Goal: Find specific page/section: Find specific page/section

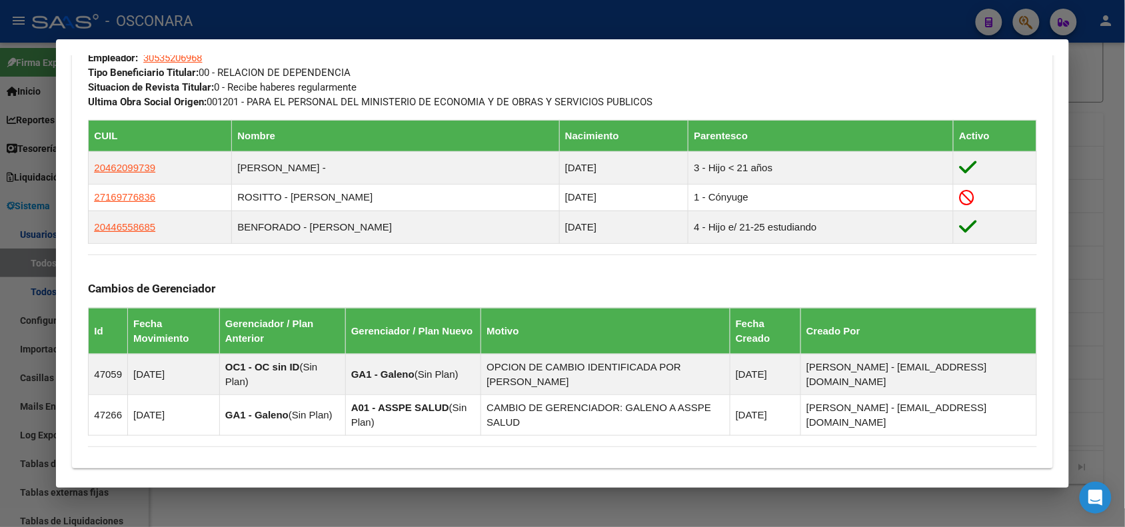
scroll to position [872, 0]
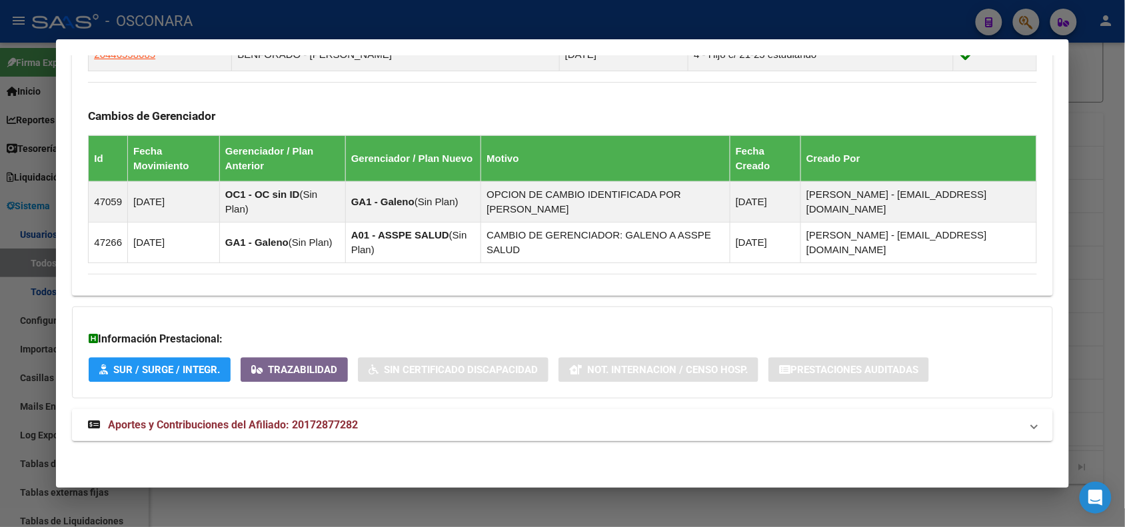
click at [975, 435] on mat-expansion-panel-header "Aportes y Contribuciones del Afiliado: 20172877282" at bounding box center [562, 425] width 981 height 32
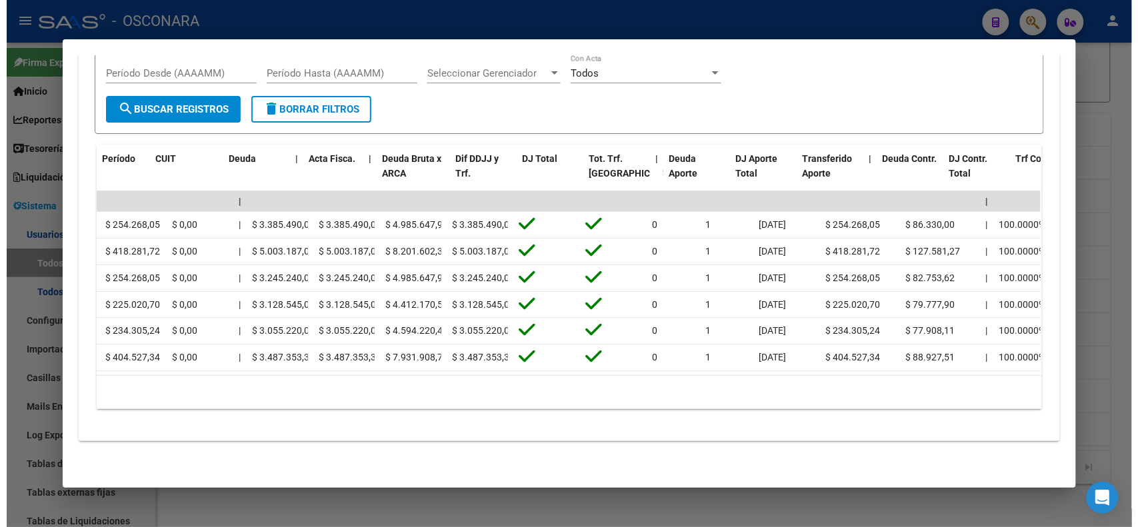
scroll to position [0, 0]
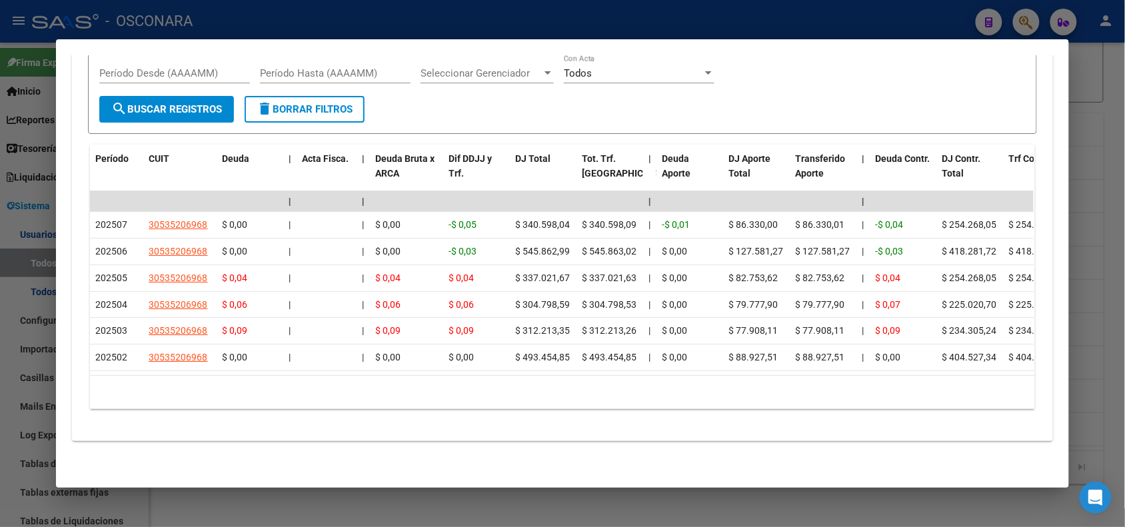
click at [187, 19] on div at bounding box center [562, 263] width 1125 height 527
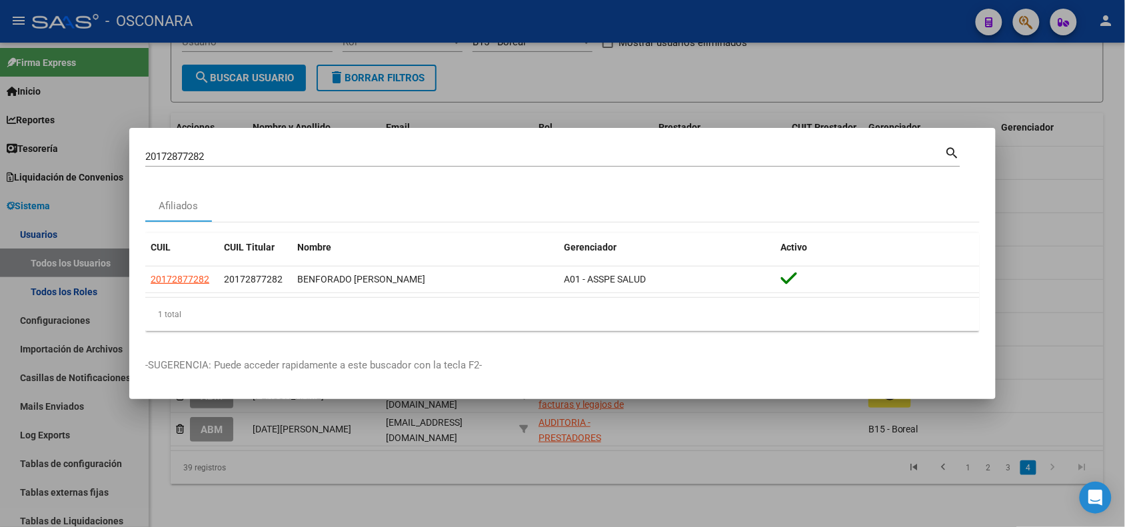
click at [187, 19] on div at bounding box center [562, 263] width 1125 height 527
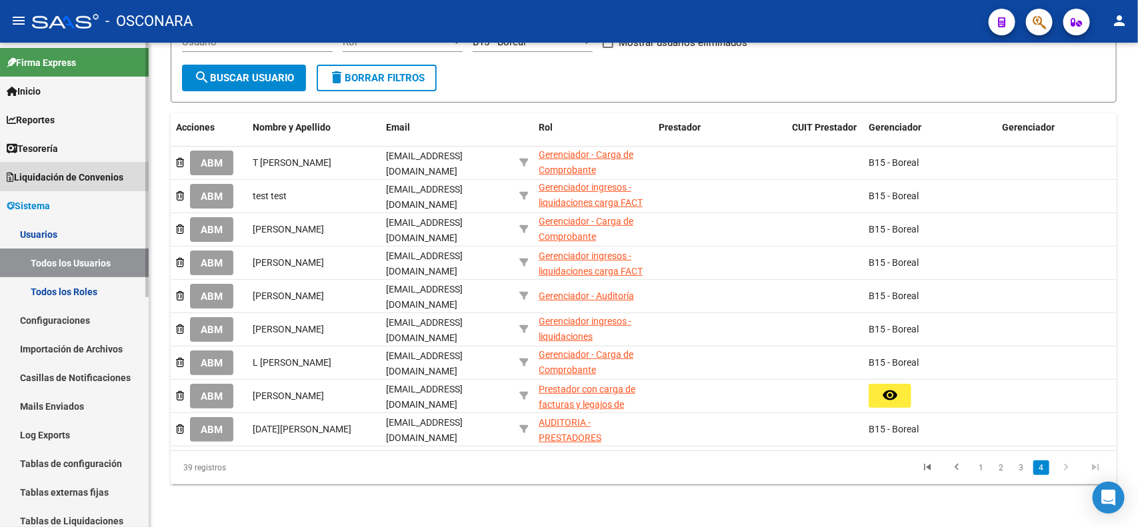
click at [67, 175] on span "Liquidación de Convenios" at bounding box center [65, 177] width 117 height 15
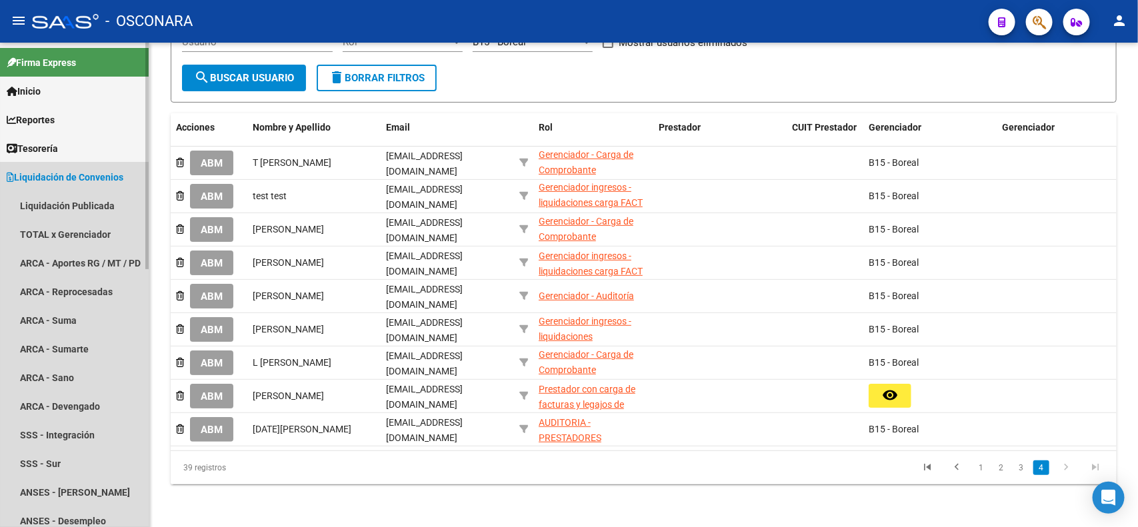
click at [67, 180] on span "Liquidación de Convenios" at bounding box center [65, 177] width 117 height 15
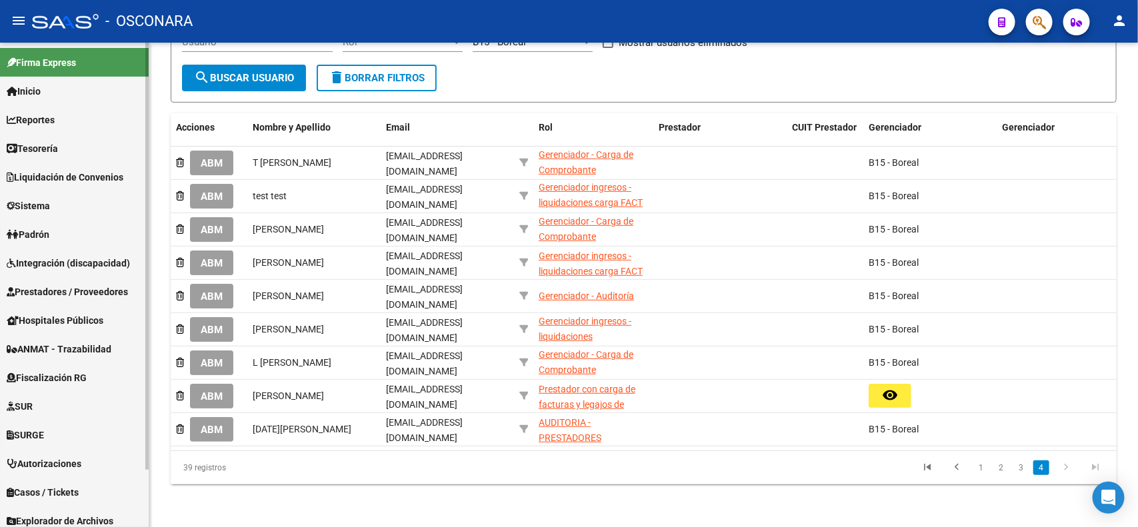
click at [175, 395] on mat-sidenav-container "Firma Express Inicio Instructivos Contacto OS Reportes Tablero de Control Ingre…" at bounding box center [569, 285] width 1138 height 485
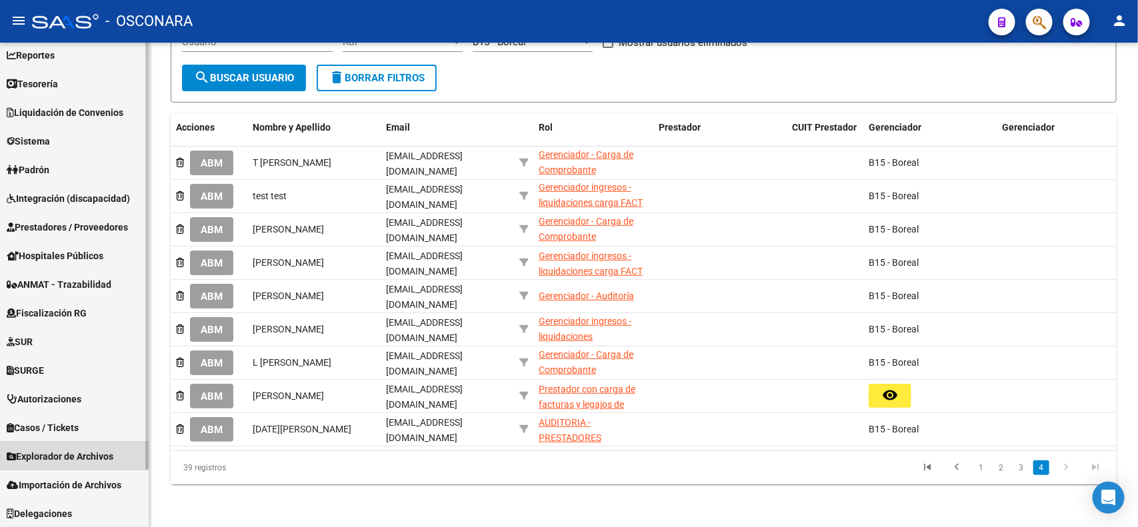
click at [83, 453] on span "Explorador de Archivos" at bounding box center [60, 456] width 107 height 15
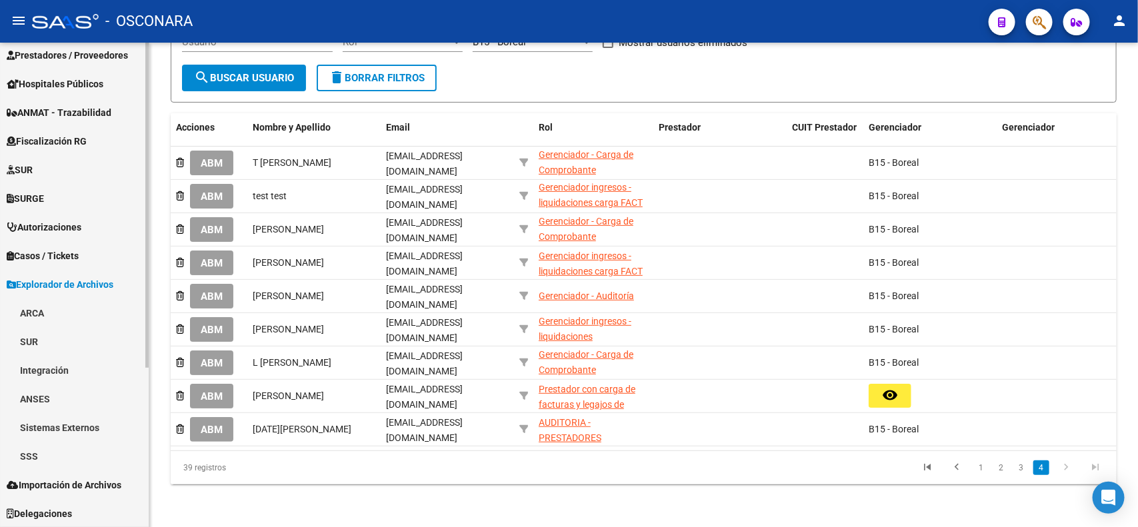
click at [151, 398] on mat-sidenav-container "Firma Express Inicio Instructivos Contacto OS Reportes Tablero de Control Ingre…" at bounding box center [569, 285] width 1138 height 485
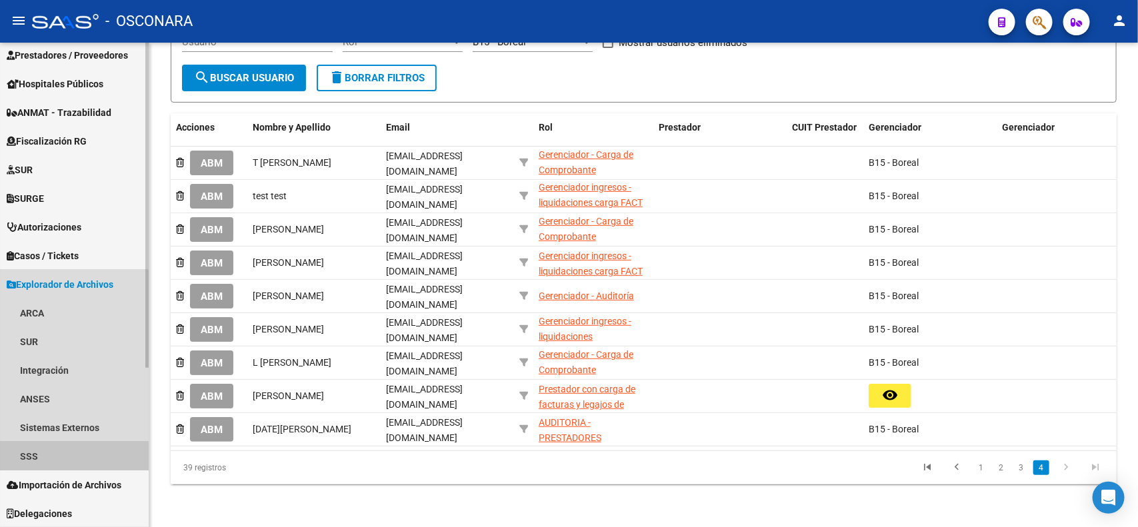
click at [48, 451] on link "SSS" at bounding box center [74, 456] width 149 height 29
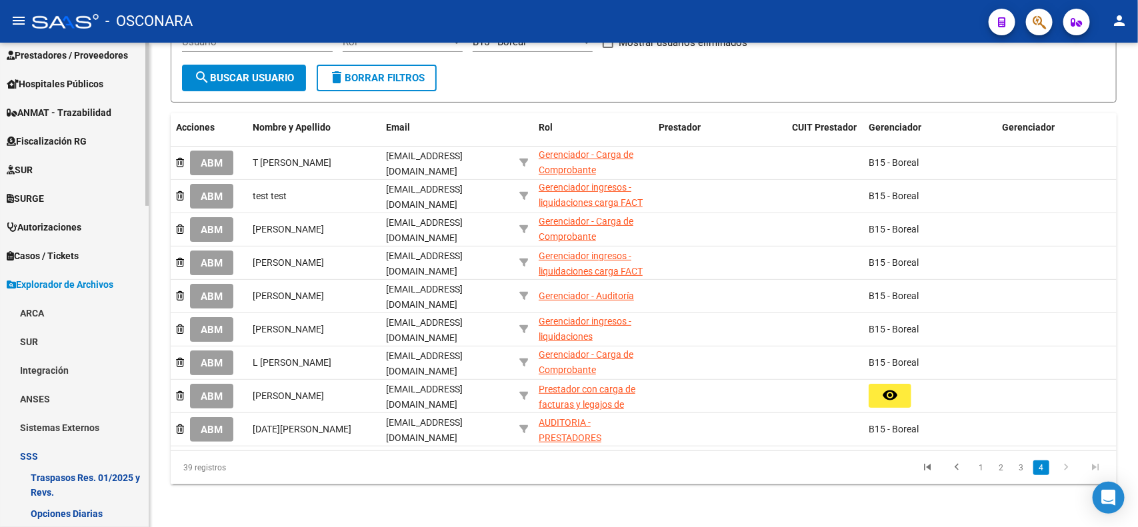
scroll to position [505, 0]
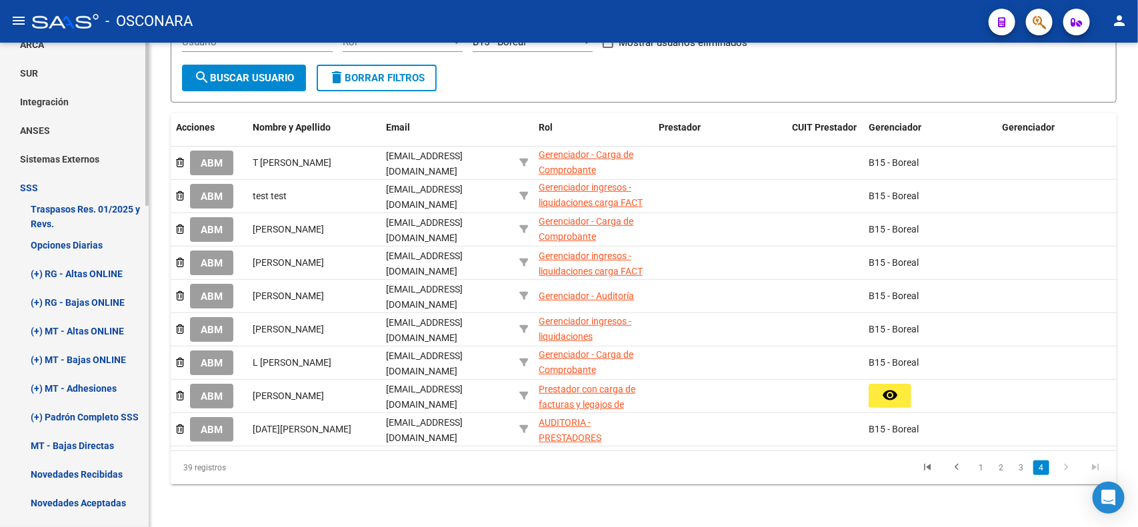
click at [145, 355] on div at bounding box center [146, 294] width 3 height 163
click at [90, 277] on link "(+) RG - Altas ONLINE" at bounding box center [74, 273] width 149 height 29
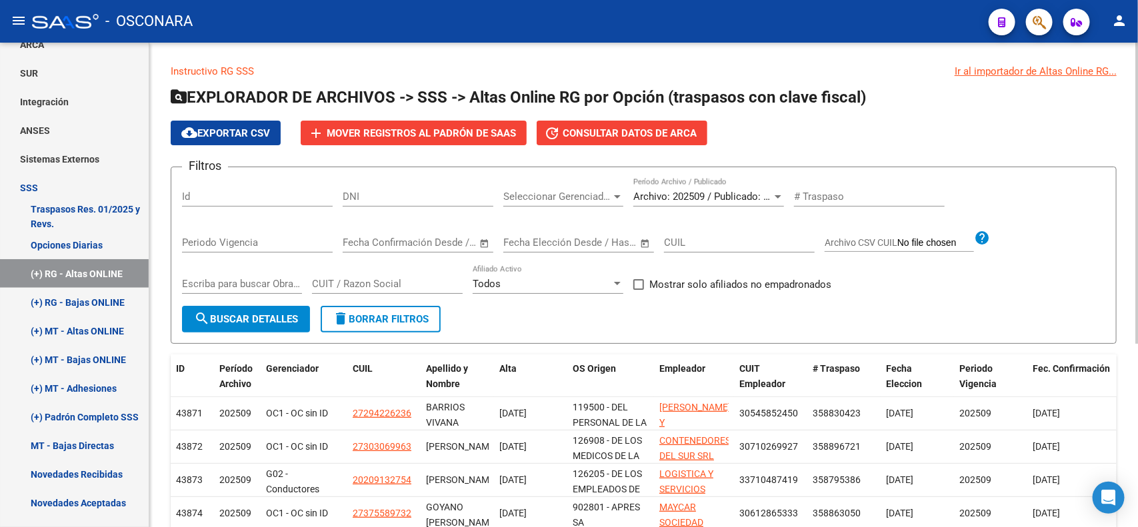
scroll to position [295, 0]
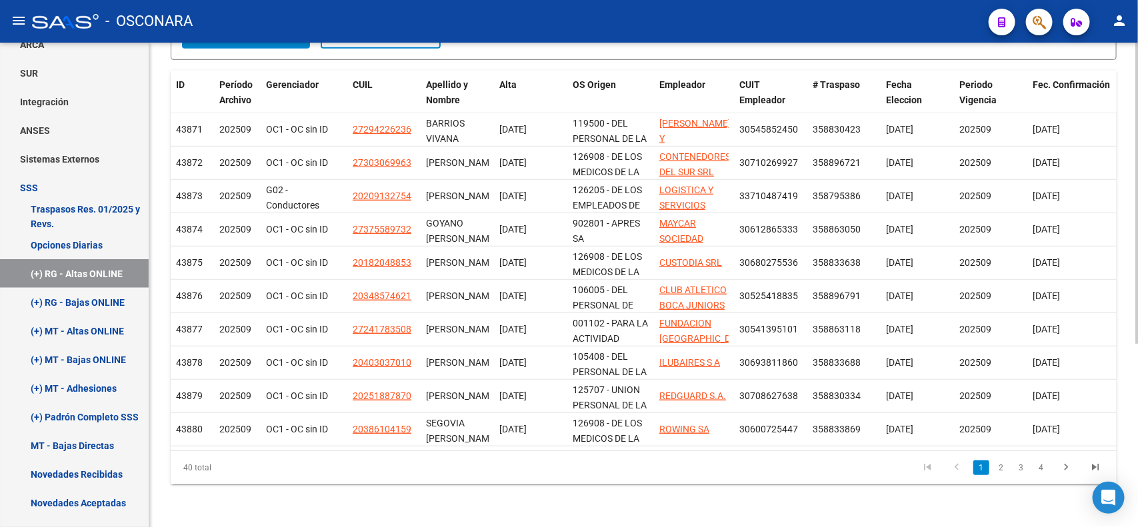
click at [1125, 514] on div at bounding box center [1136, 376] width 3 height 301
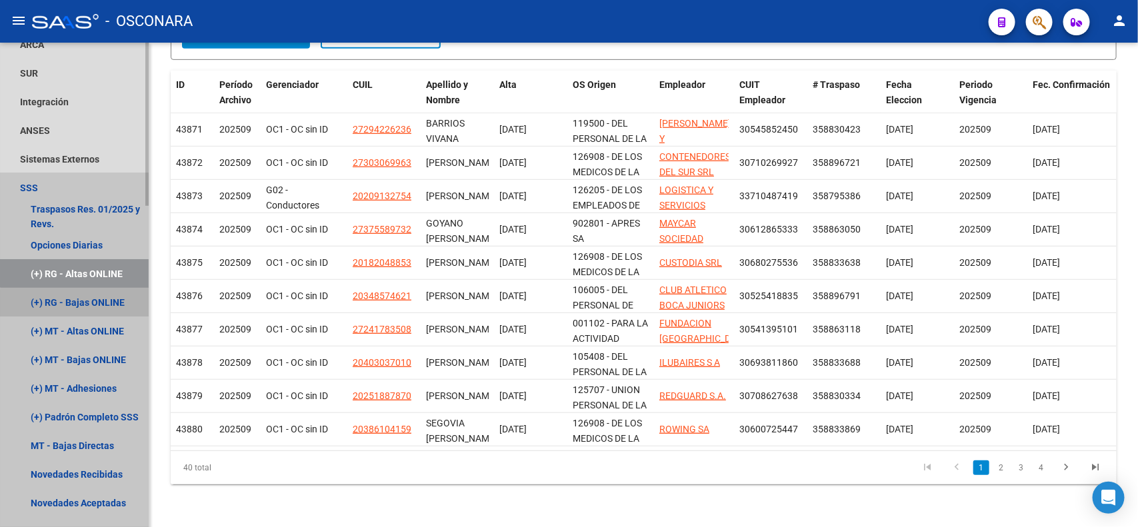
click at [99, 308] on link "(+) RG - Bajas ONLINE" at bounding box center [74, 302] width 149 height 29
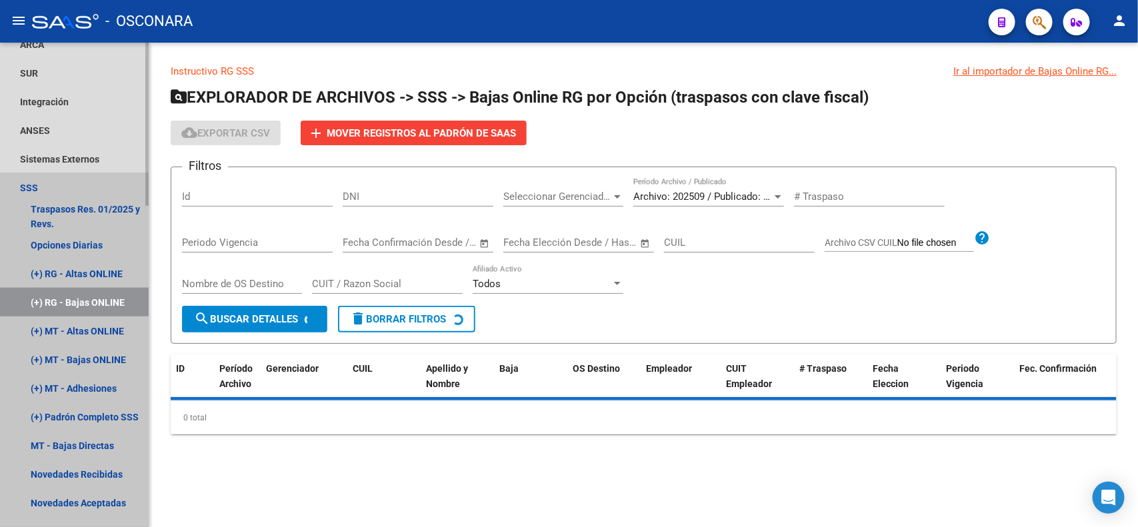
click at [99, 308] on link "(+) RG - Bajas ONLINE" at bounding box center [74, 302] width 149 height 29
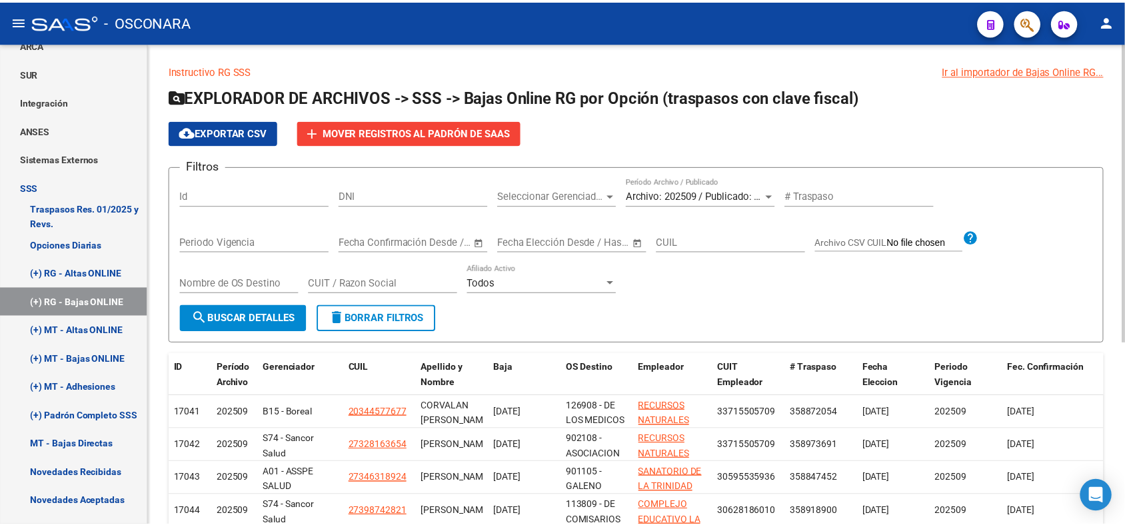
scroll to position [295, 0]
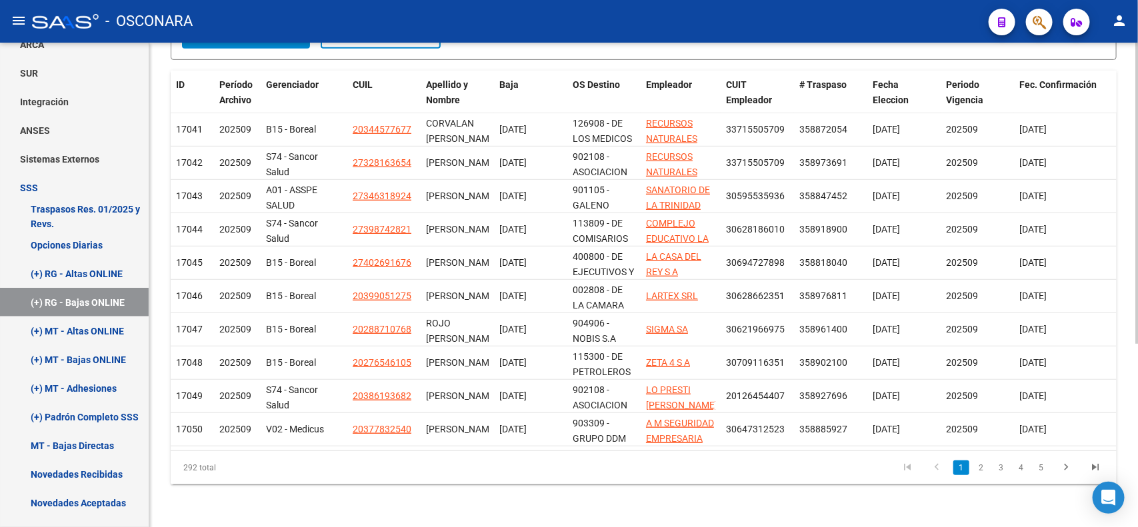
click at [1125, 447] on div at bounding box center [1136, 376] width 3 height 301
click at [1047, 27] on button "button" at bounding box center [1039, 22] width 27 height 27
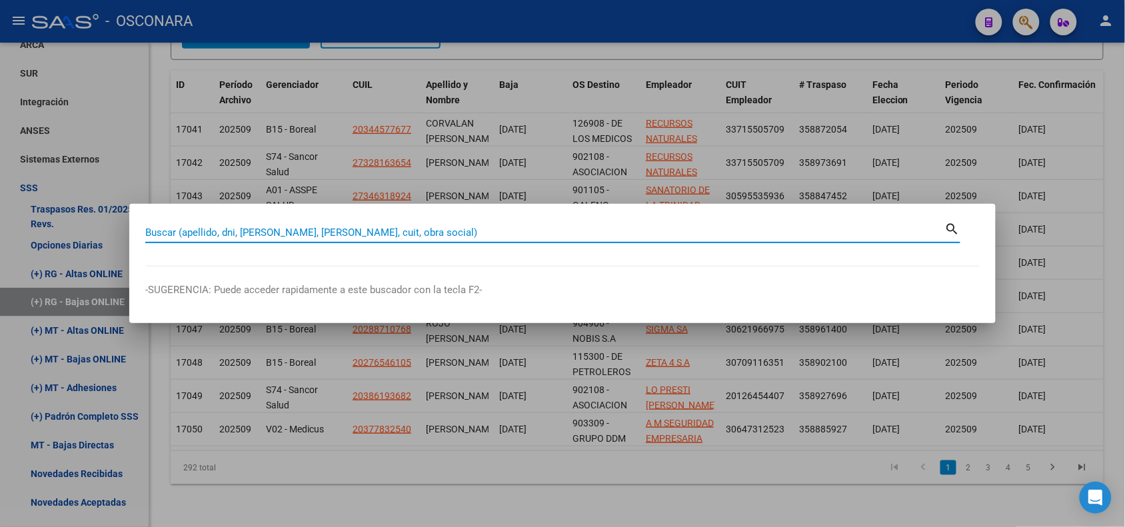
paste input "20-17287728-2"
type input "20172877282"
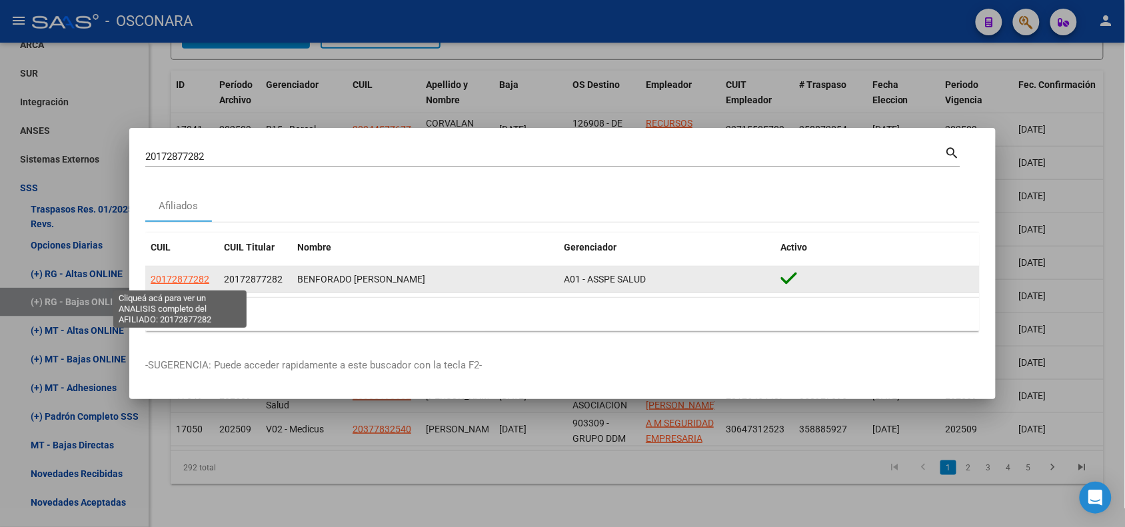
drag, startPoint x: 180, startPoint y: 272, endPoint x: 180, endPoint y: 284, distance: 12.0
click at [180, 284] on app-link-go-to "20172877282" at bounding box center [180, 279] width 59 height 15
click at [180, 284] on span "20172877282" at bounding box center [180, 279] width 59 height 11
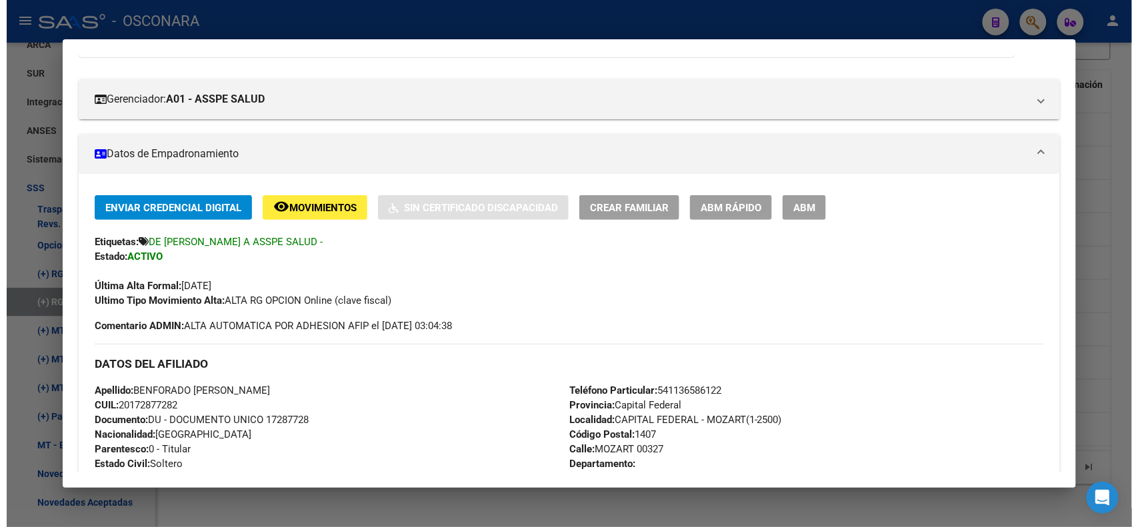
scroll to position [159, 0]
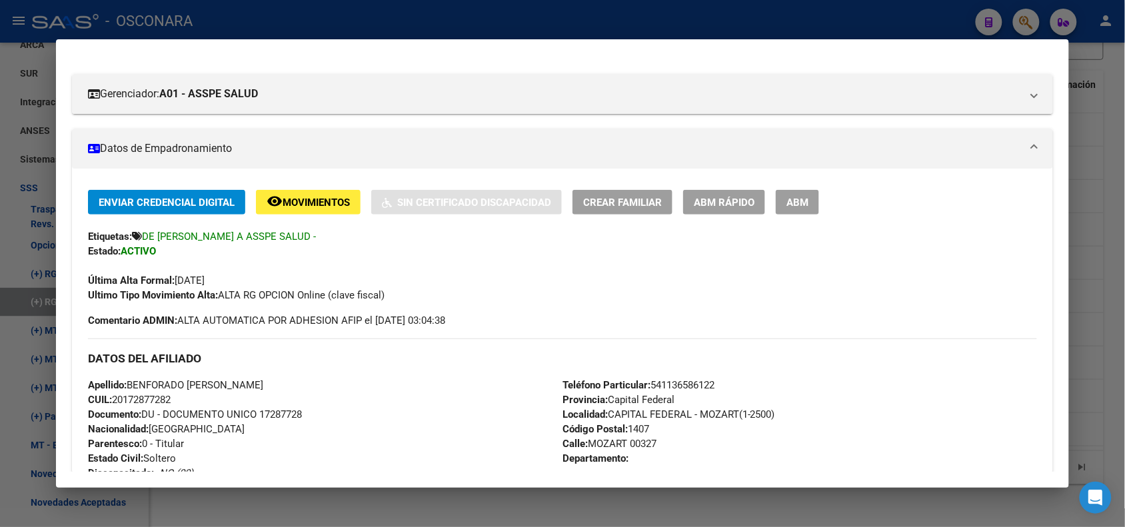
click at [253, 14] on div at bounding box center [562, 263] width 1125 height 527
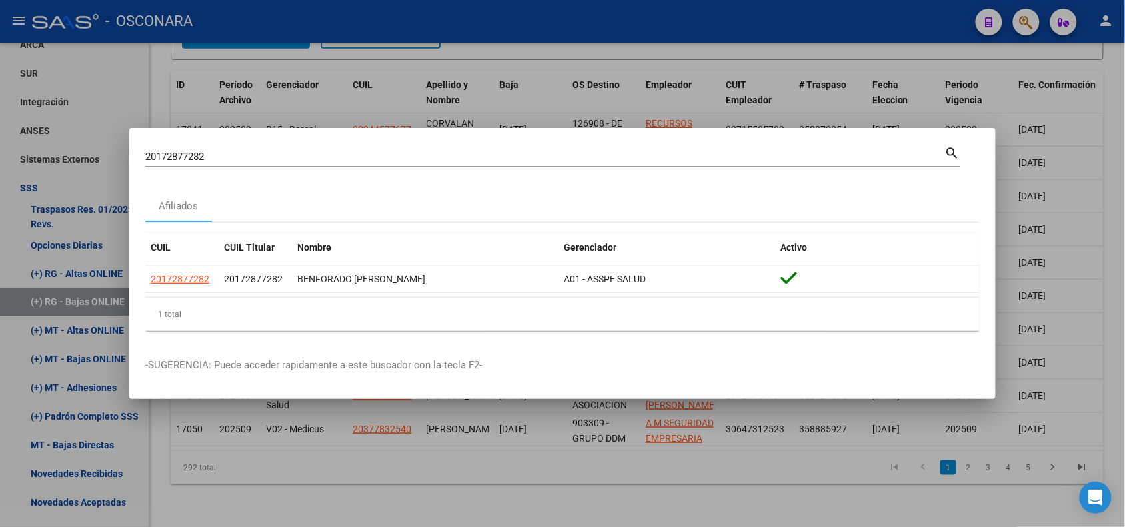
click at [253, 14] on div at bounding box center [562, 263] width 1125 height 527
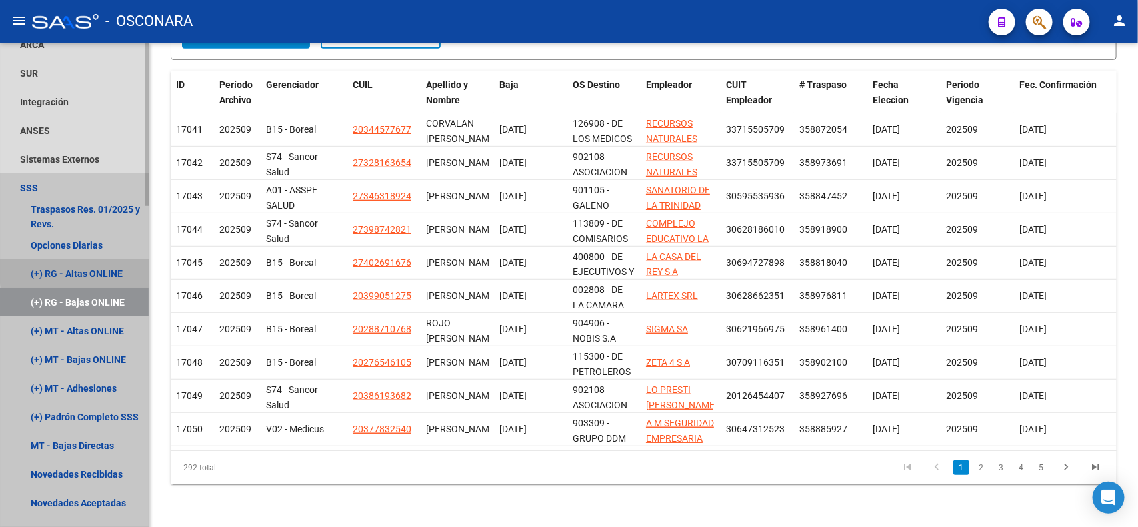
click at [118, 267] on link "(+) RG - Altas ONLINE" at bounding box center [74, 273] width 149 height 29
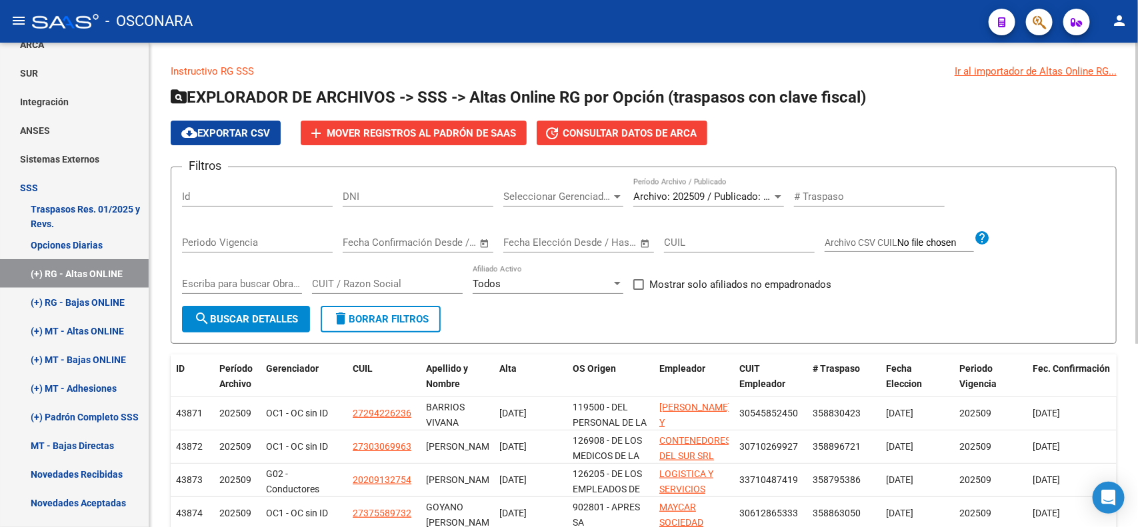
scroll to position [295, 0]
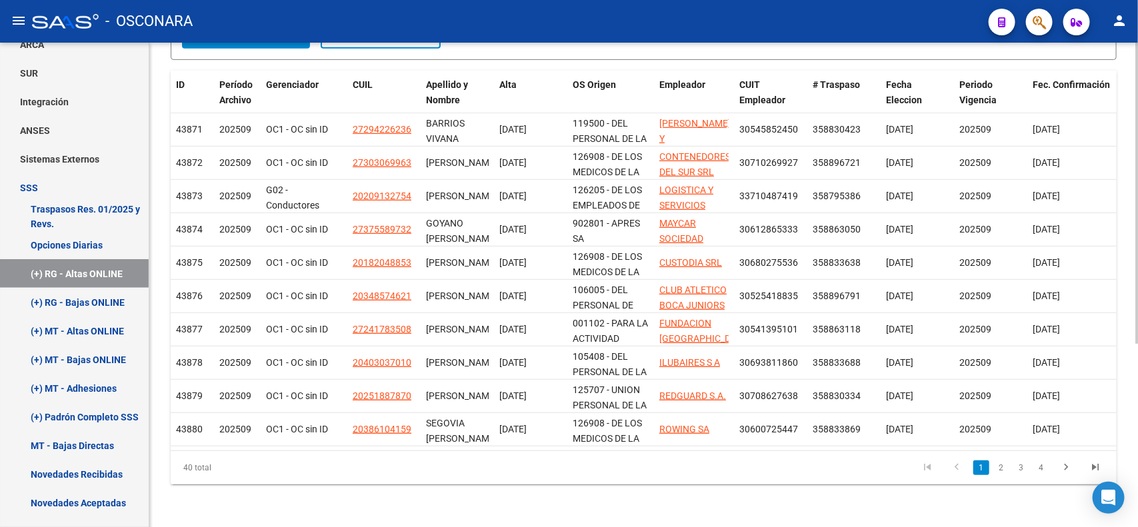
click at [1125, 401] on div at bounding box center [1136, 376] width 3 height 301
